Goal: Communication & Community: Participate in discussion

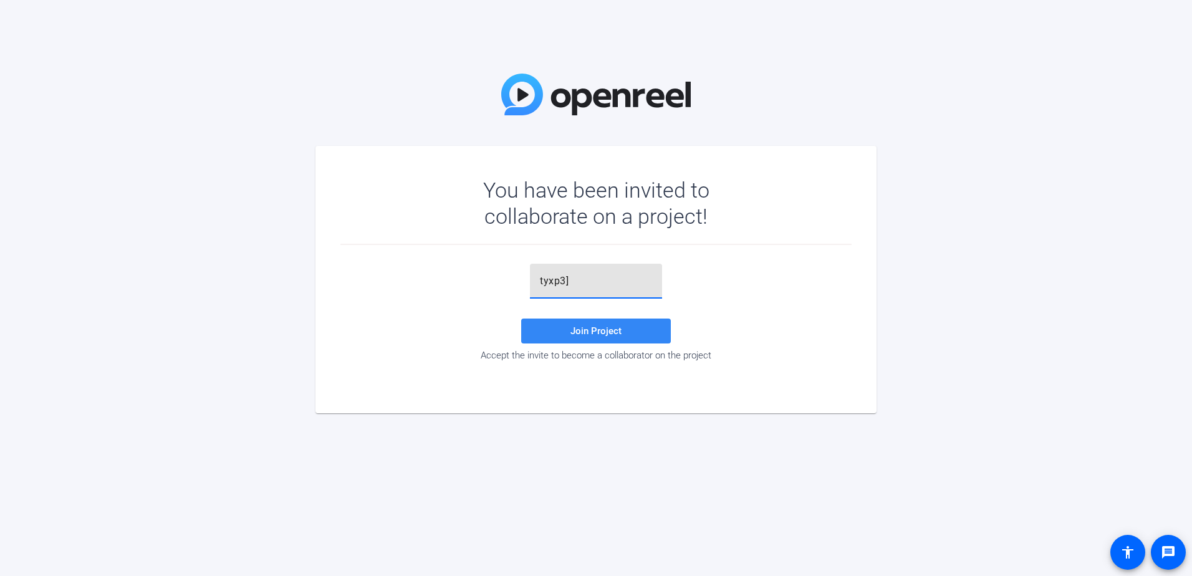
click at [572, 328] on span "Join Project" at bounding box center [595, 330] width 51 height 11
click at [572, 279] on input "tyxp3]" at bounding box center [596, 281] width 112 height 15
type input "t"
paste input "tyxp3]"
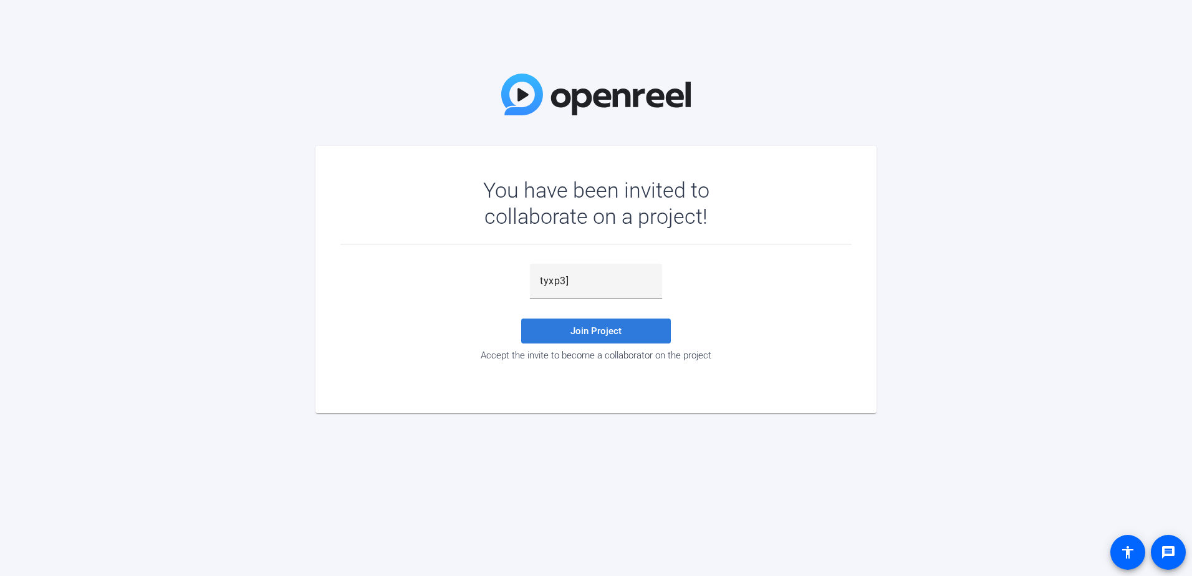
click at [594, 329] on span "Join Project" at bounding box center [595, 330] width 51 height 11
click at [572, 281] on input "tyxp3]" at bounding box center [596, 281] width 112 height 15
type input "t"
click at [585, 317] on span at bounding box center [596, 331] width 150 height 30
click at [575, 327] on span "Join Project" at bounding box center [595, 330] width 51 height 11
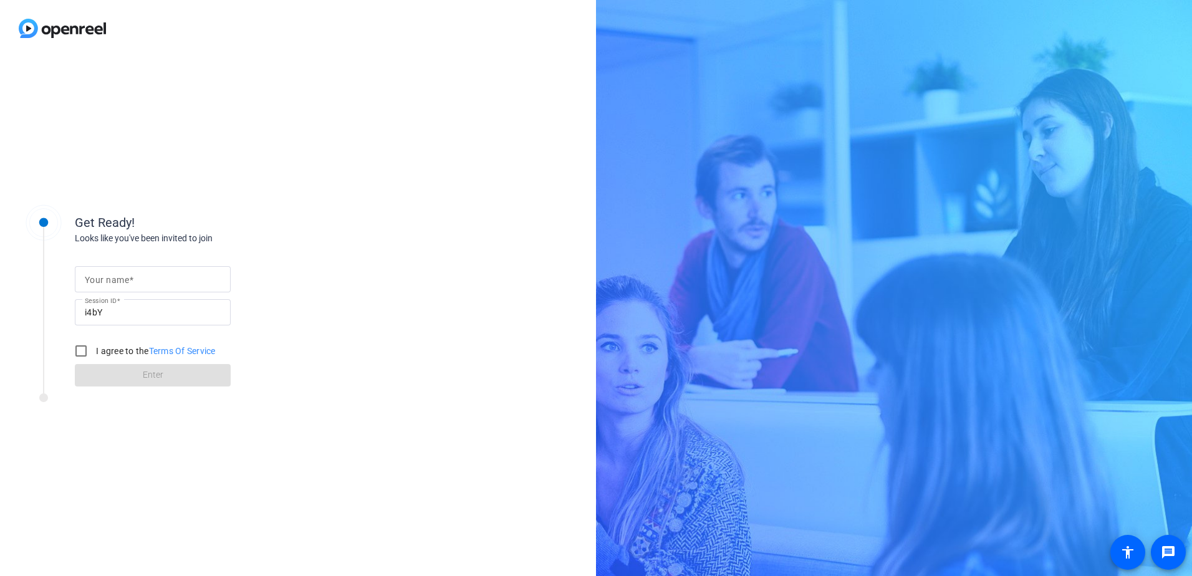
click at [124, 277] on mat-label "Your name" at bounding box center [107, 280] width 44 height 10
click at [124, 277] on input "Your name" at bounding box center [153, 279] width 136 height 15
type input "Candace Spicer"
drag, startPoint x: 82, startPoint y: 348, endPoint x: 90, endPoint y: 380, distance: 32.8
click at [83, 348] on input "I agree to the Terms Of Service" at bounding box center [81, 350] width 25 height 25
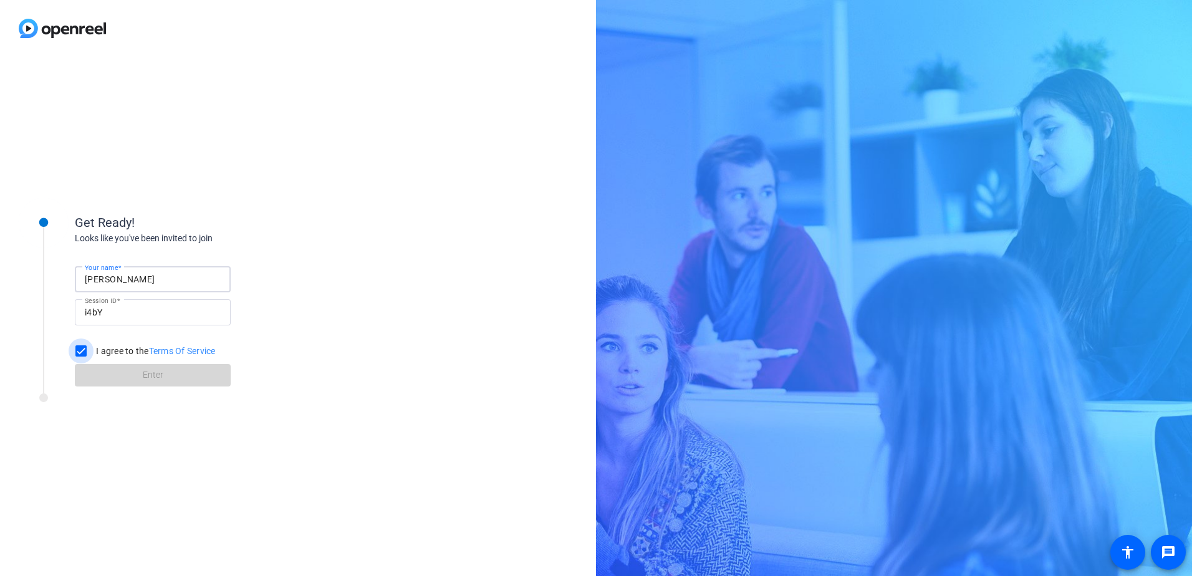
checkbox input "true"
click at [150, 371] on span "Enter" at bounding box center [153, 374] width 21 height 13
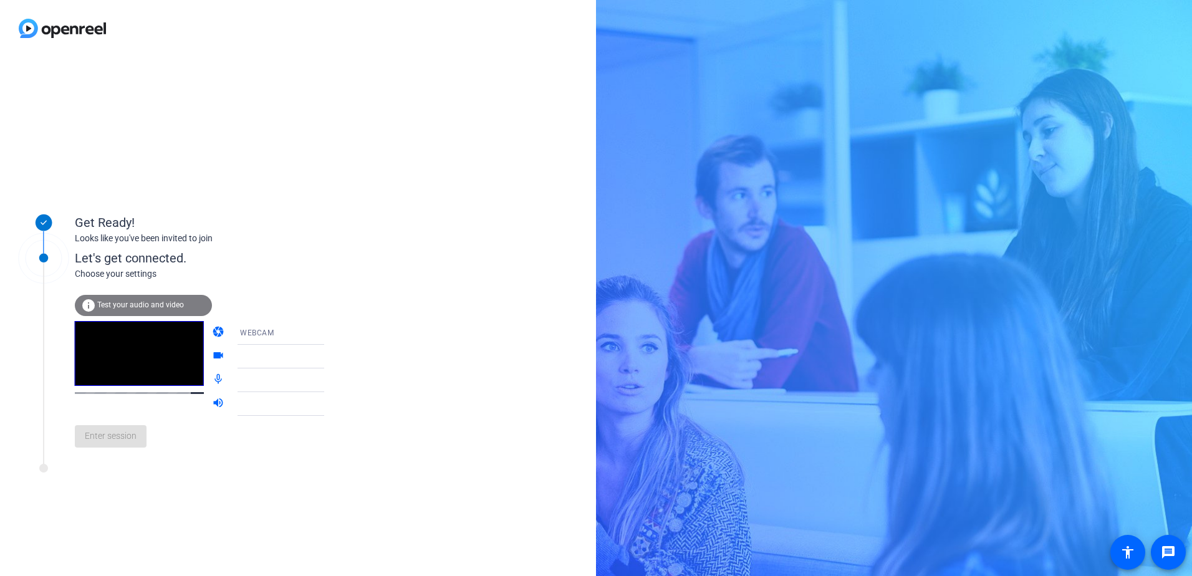
click at [155, 301] on span "Test your audio and video" at bounding box center [140, 304] width 87 height 9
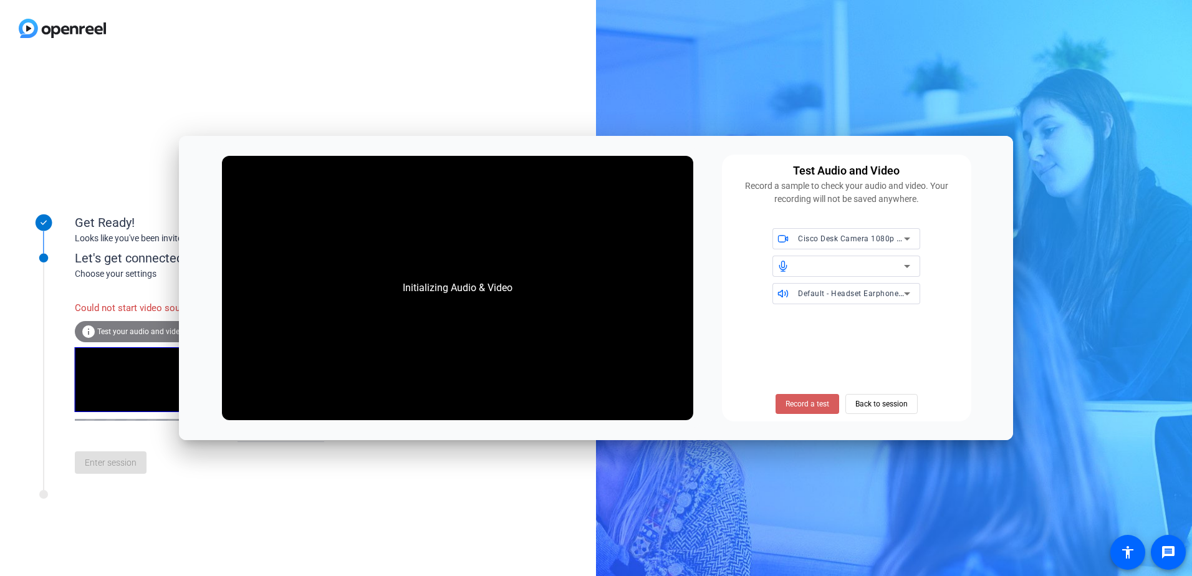
click at [799, 401] on span "Record a test" at bounding box center [807, 403] width 44 height 11
click at [797, 403] on span "Record a test" at bounding box center [807, 403] width 44 height 11
click at [877, 404] on span "Back to session" at bounding box center [881, 404] width 52 height 24
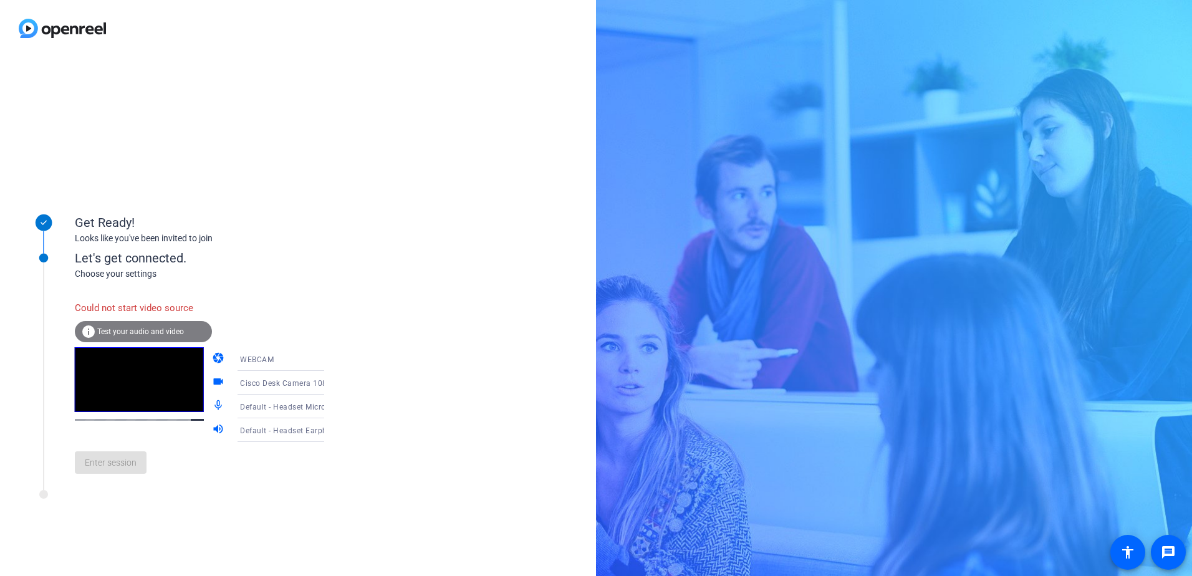
click at [329, 358] on icon at bounding box center [336, 359] width 15 height 15
click at [242, 410] on span "DESKTOP" at bounding box center [240, 408] width 35 height 15
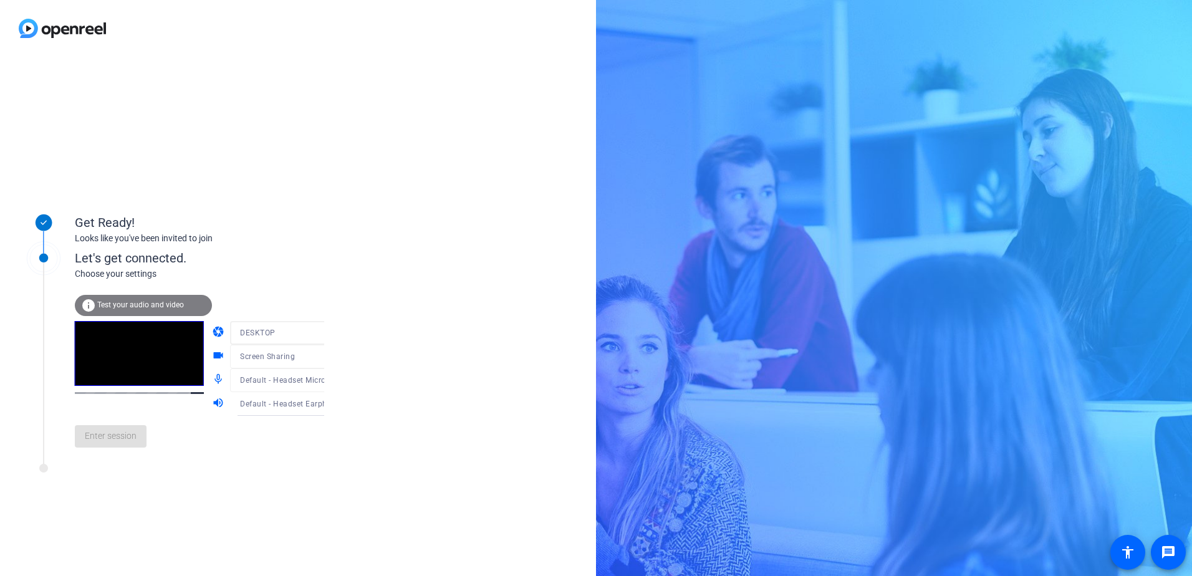
click at [312, 331] on div "info Test your audio and video camera DESKTOP videocam Screen Sharing mic_none …" at bounding box center [212, 376] width 275 height 162
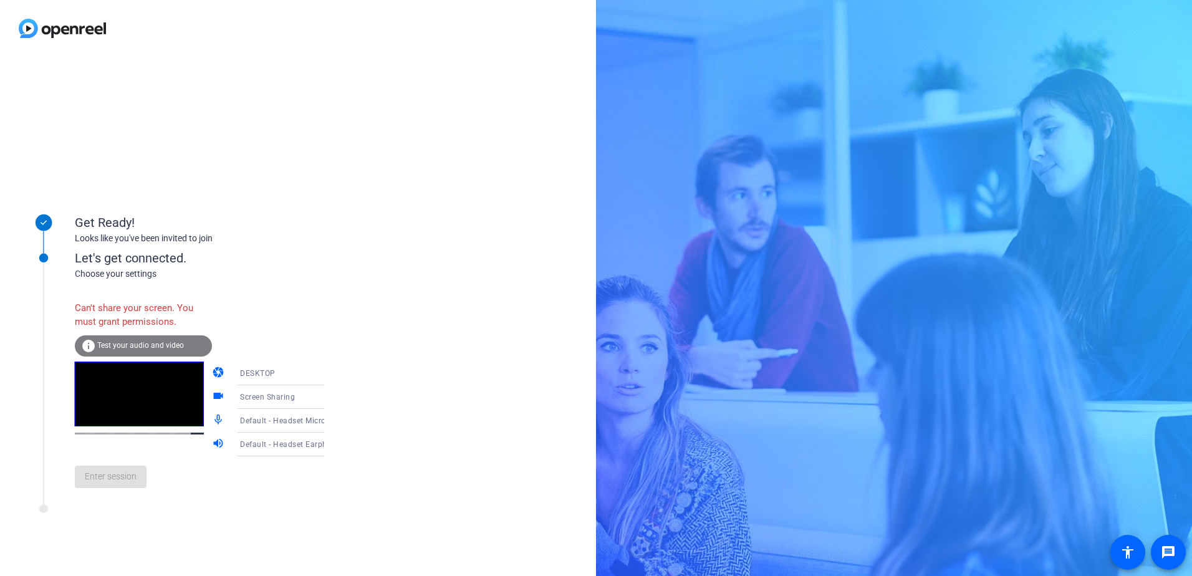
click at [329, 368] on icon at bounding box center [336, 373] width 15 height 15
click at [263, 398] on mat-option "WEBCAM" at bounding box center [271, 397] width 107 height 25
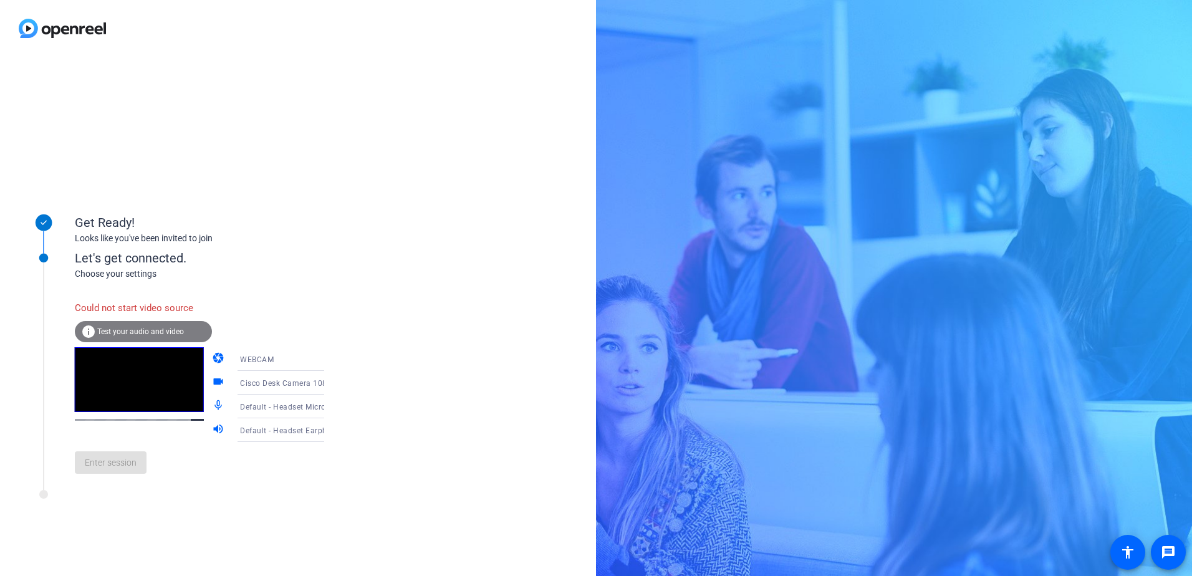
click at [329, 359] on icon at bounding box center [336, 359] width 15 height 15
click at [232, 409] on span "DESKTOP" at bounding box center [240, 408] width 35 height 15
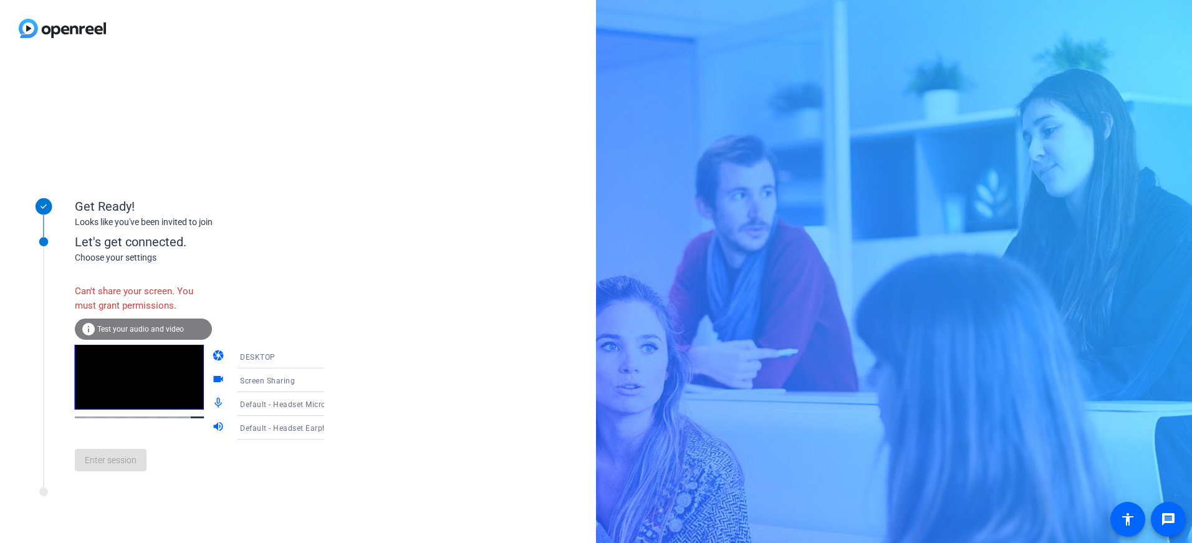
click at [333, 357] on icon at bounding box center [336, 356] width 6 height 3
click at [258, 401] on mat-option "DESKTOP" at bounding box center [271, 405] width 107 height 25
click at [329, 357] on icon at bounding box center [336, 356] width 15 height 15
click at [246, 376] on span "WEBCAM" at bounding box center [239, 380] width 33 height 15
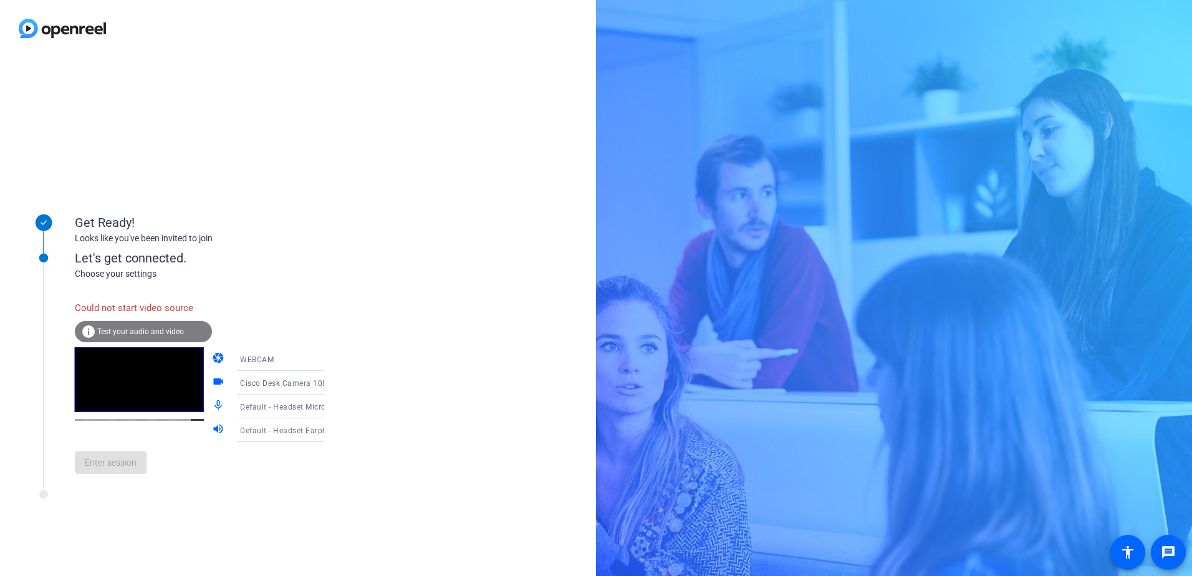
click at [333, 383] on icon at bounding box center [336, 382] width 6 height 3
click at [310, 383] on div at bounding box center [596, 288] width 1192 height 576
click at [117, 462] on div "Enter session" at bounding box center [212, 462] width 275 height 41
click at [329, 407] on icon at bounding box center [336, 406] width 15 height 15
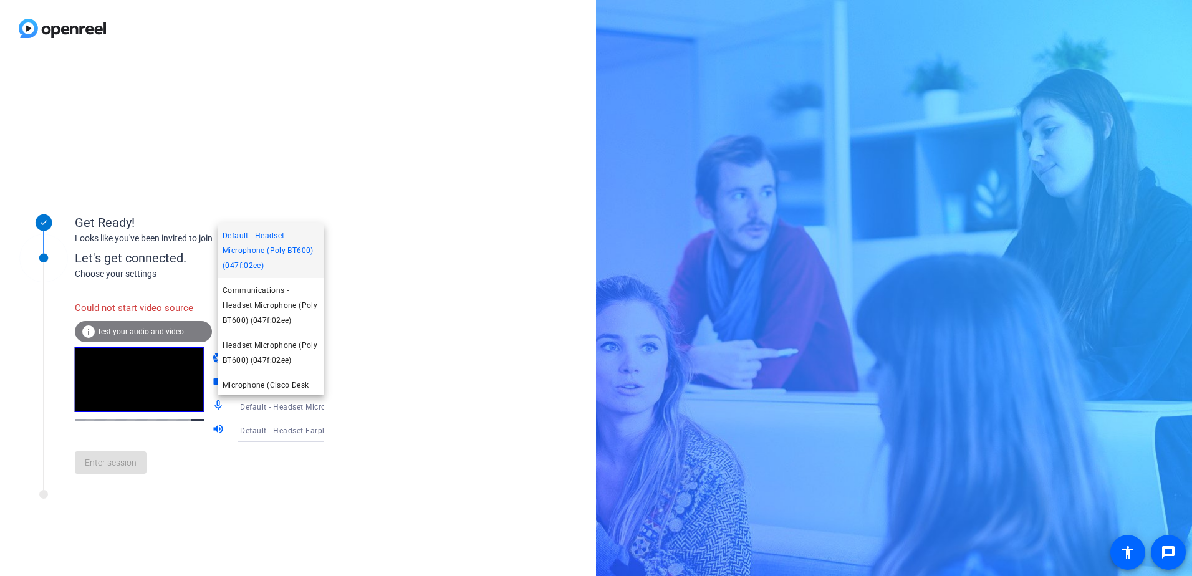
click at [309, 407] on div at bounding box center [596, 288] width 1192 height 576
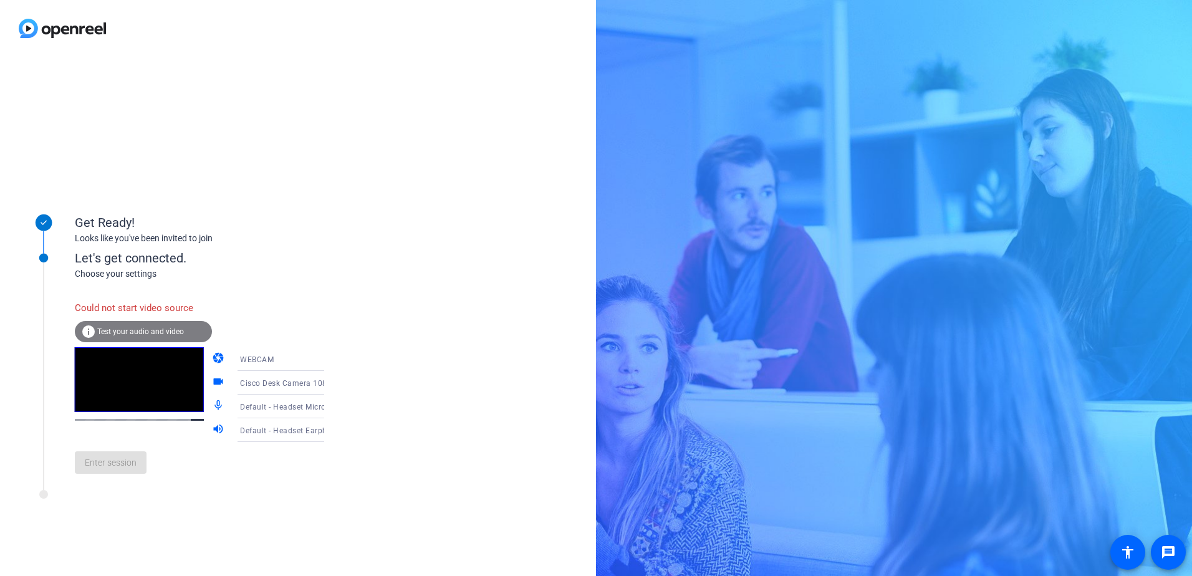
click at [329, 359] on icon at bounding box center [336, 359] width 15 height 15
click at [238, 401] on span "DESKTOP" at bounding box center [240, 408] width 35 height 15
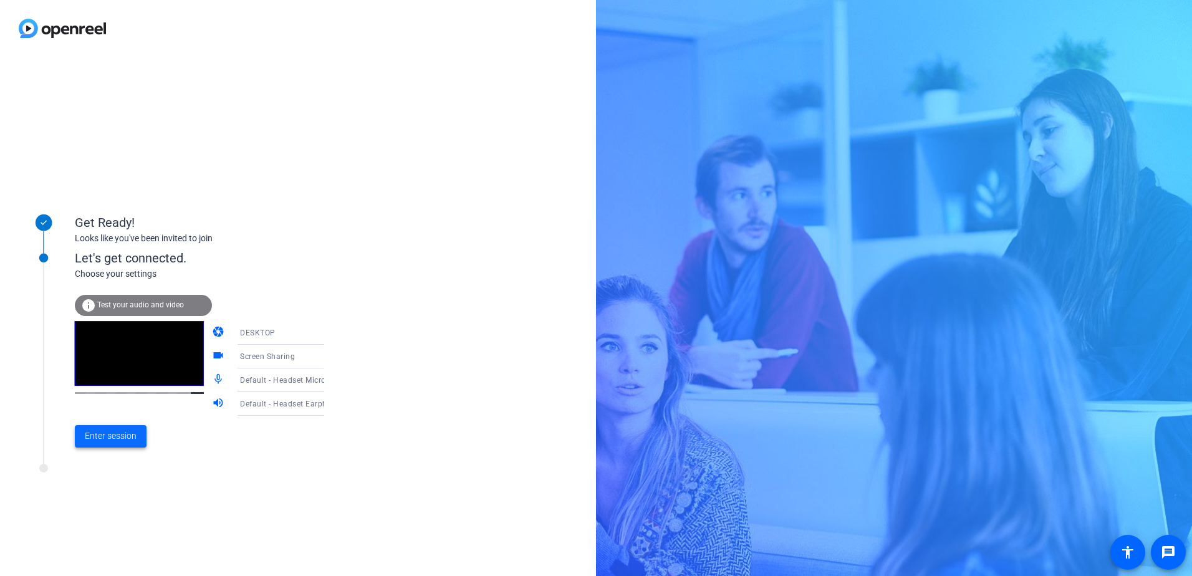
click at [112, 436] on span "Enter session" at bounding box center [111, 435] width 52 height 13
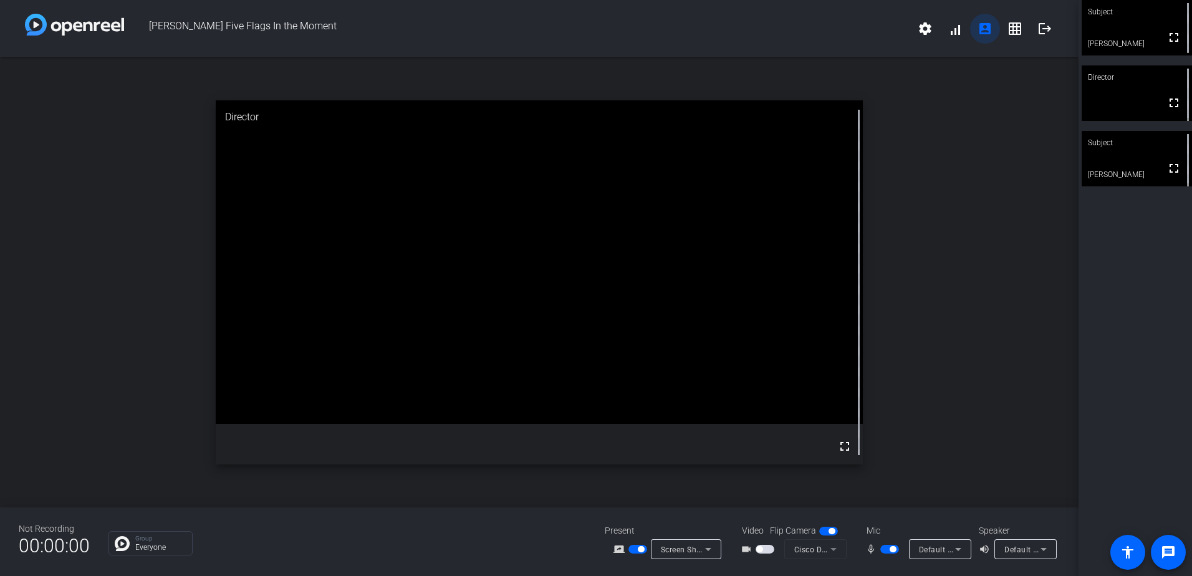
click at [982, 34] on mat-icon "account_box" at bounding box center [984, 28] width 15 height 15
drag, startPoint x: 1167, startPoint y: 173, endPoint x: 1170, endPoint y: 237, distance: 64.9
click at [1167, 173] on mat-icon "fullscreen" at bounding box center [1173, 168] width 15 height 15
